Goal: Task Accomplishment & Management: Manage account settings

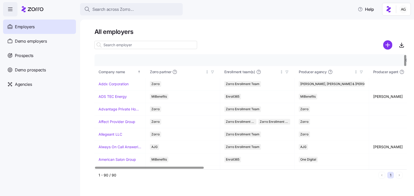
click at [122, 43] on input at bounding box center [146, 45] width 103 height 8
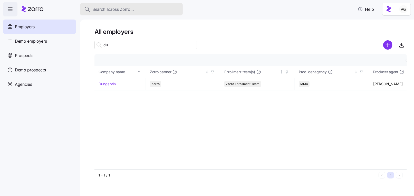
type input "d"
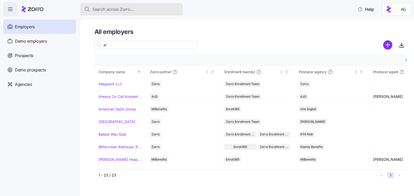
type input "a"
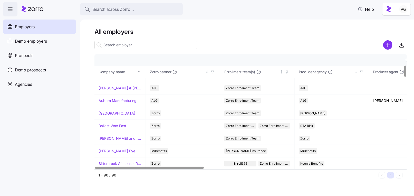
scroll to position [110, 0]
click at [112, 151] on link "Bishop Eye Associates" at bounding box center [120, 150] width 43 height 5
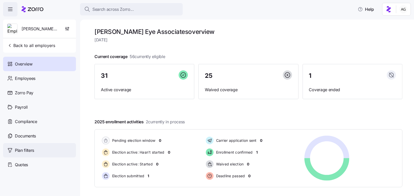
click at [30, 149] on span "Plan filters" at bounding box center [24, 150] width 19 height 6
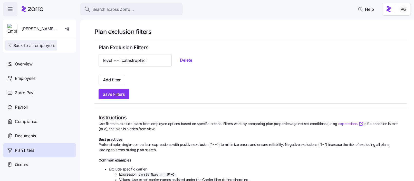
click at [37, 44] on span "Back to all employers" at bounding box center [31, 45] width 48 height 6
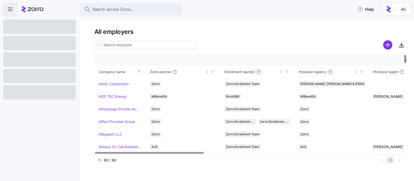
click at [117, 44] on input at bounding box center [146, 45] width 103 height 8
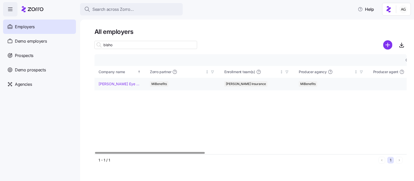
type input "bisho"
click at [108, 85] on link "Bishop Eye Associates" at bounding box center [120, 83] width 43 height 5
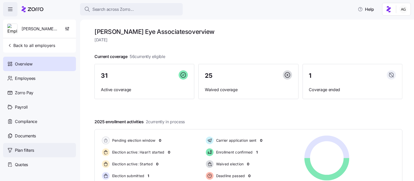
click at [28, 150] on span "Plan filters" at bounding box center [24, 150] width 19 height 6
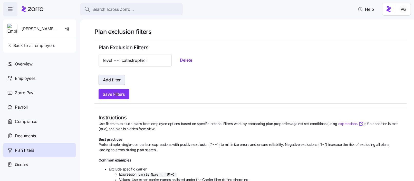
click at [112, 78] on span "Add filter" at bounding box center [112, 80] width 18 height 6
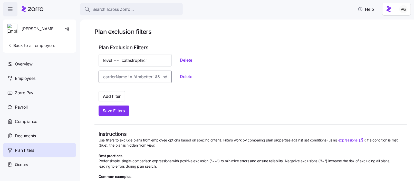
click at [107, 77] on input at bounding box center [135, 77] width 73 height 12
paste input "planMarket == 'ON_EXCHANGE'"
type input "planMarket == 'ON_EXCHANGE'"
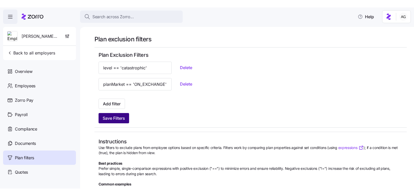
scroll to position [0, 0]
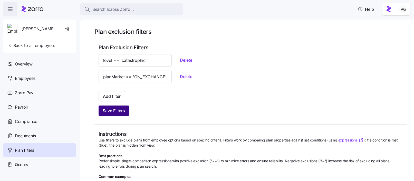
click at [122, 109] on span "Save Filters" at bounding box center [114, 111] width 22 height 6
click at [38, 13] on div at bounding box center [33, 9] width 22 height 14
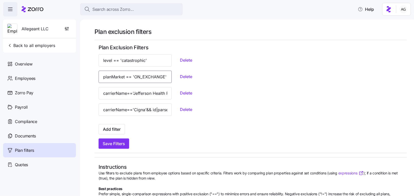
click at [133, 75] on input "planMarket == 'ON_EXCHANGE'" at bounding box center [135, 77] width 73 height 12
